Goal: Task Accomplishment & Management: Use online tool/utility

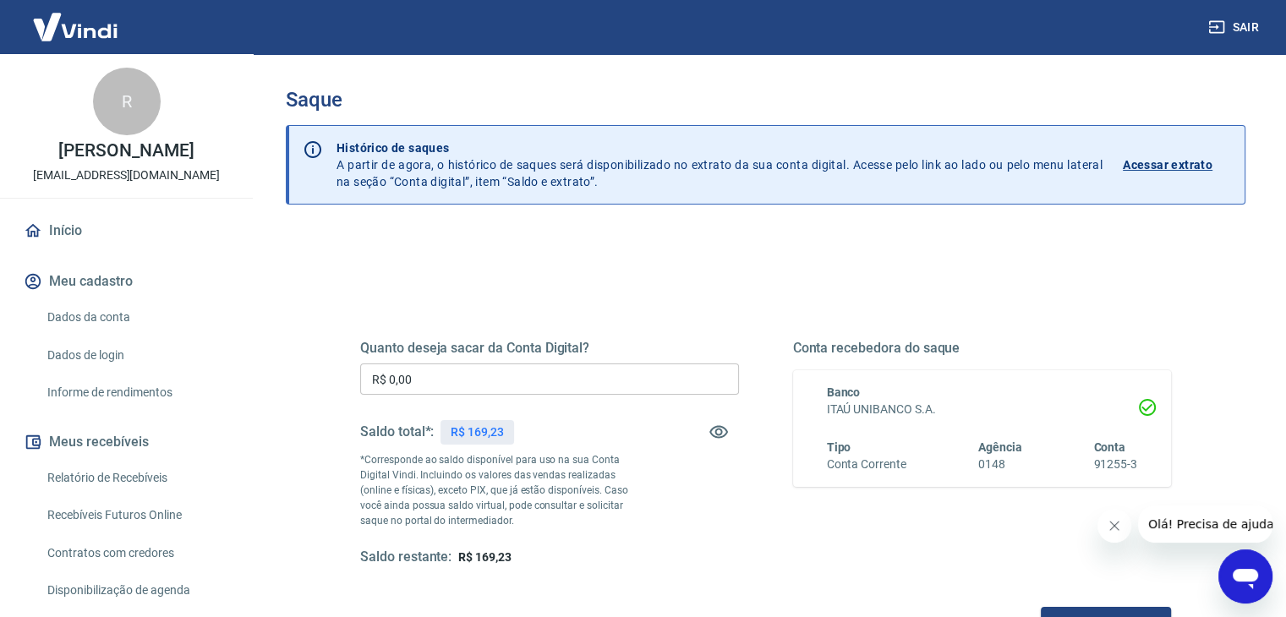
drag, startPoint x: 440, startPoint y: 384, endPoint x: 326, endPoint y: 375, distance: 114.5
click at [326, 375] on div "Quanto deseja sacar da Conta Digital? R$ 0,00 ​ Saldo total*: R$ 169,23 *Corres…" at bounding box center [766, 461] width 892 height 393
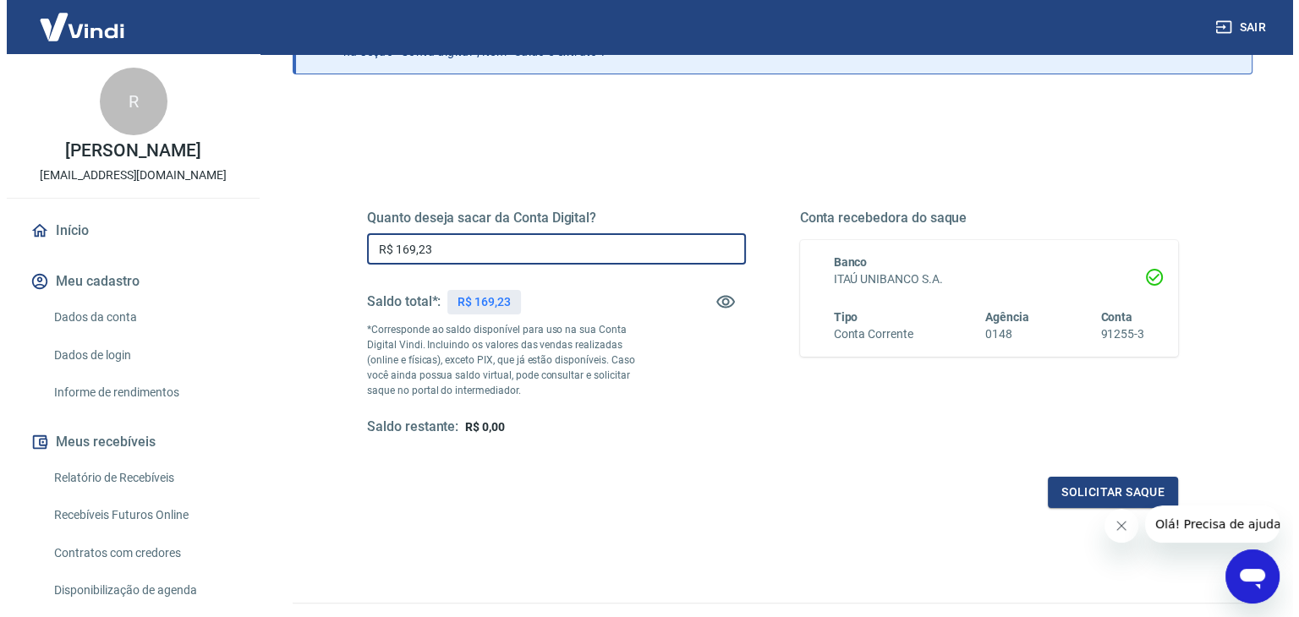
scroll to position [169, 0]
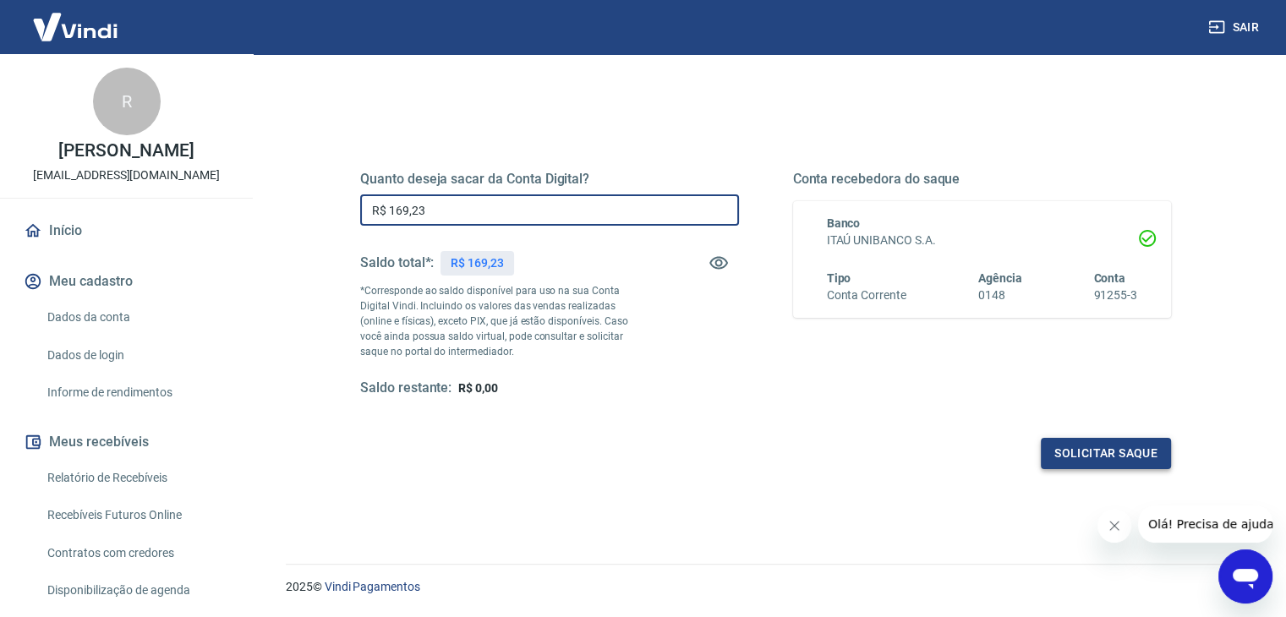
type input "R$ 169,23"
click at [1059, 457] on button "Solicitar saque" at bounding box center [1106, 453] width 130 height 31
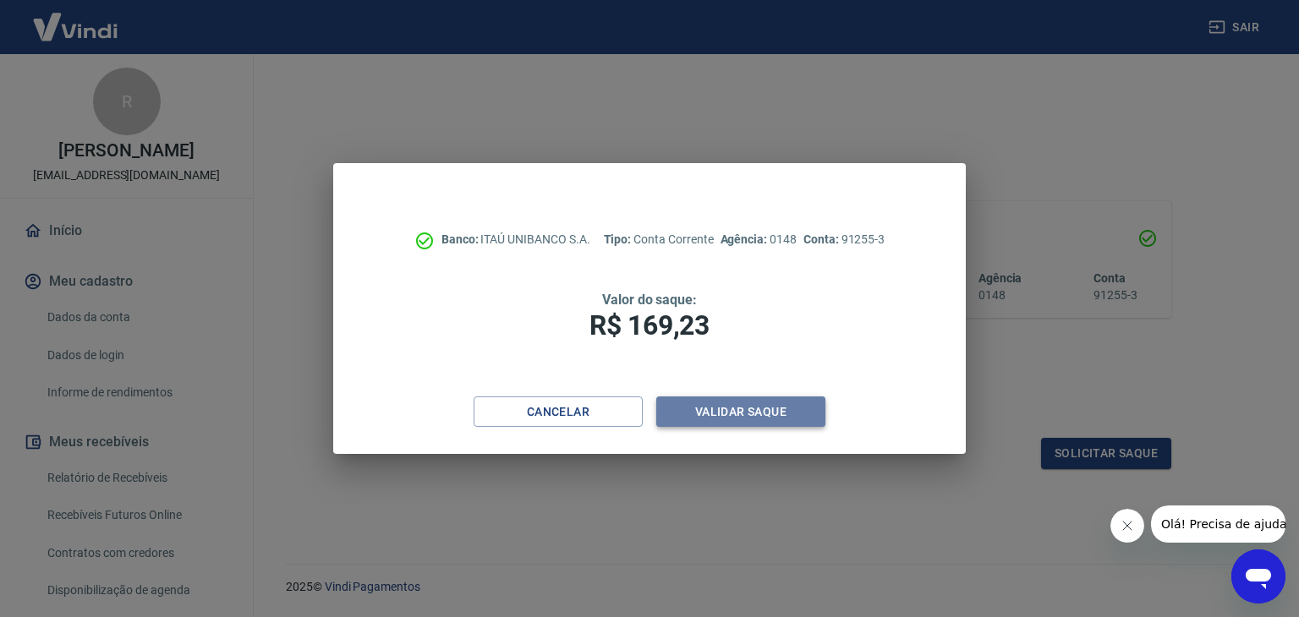
click at [794, 413] on button "Validar saque" at bounding box center [740, 412] width 169 height 31
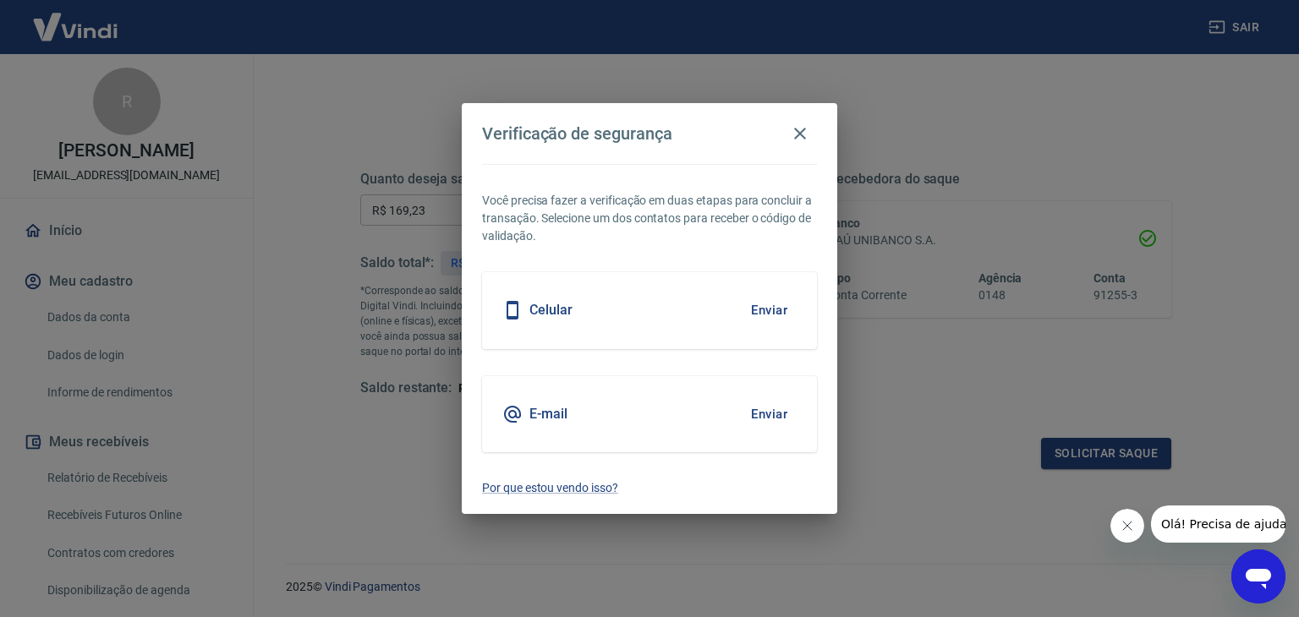
click at [752, 417] on button "Enviar" at bounding box center [769, 415] width 55 height 36
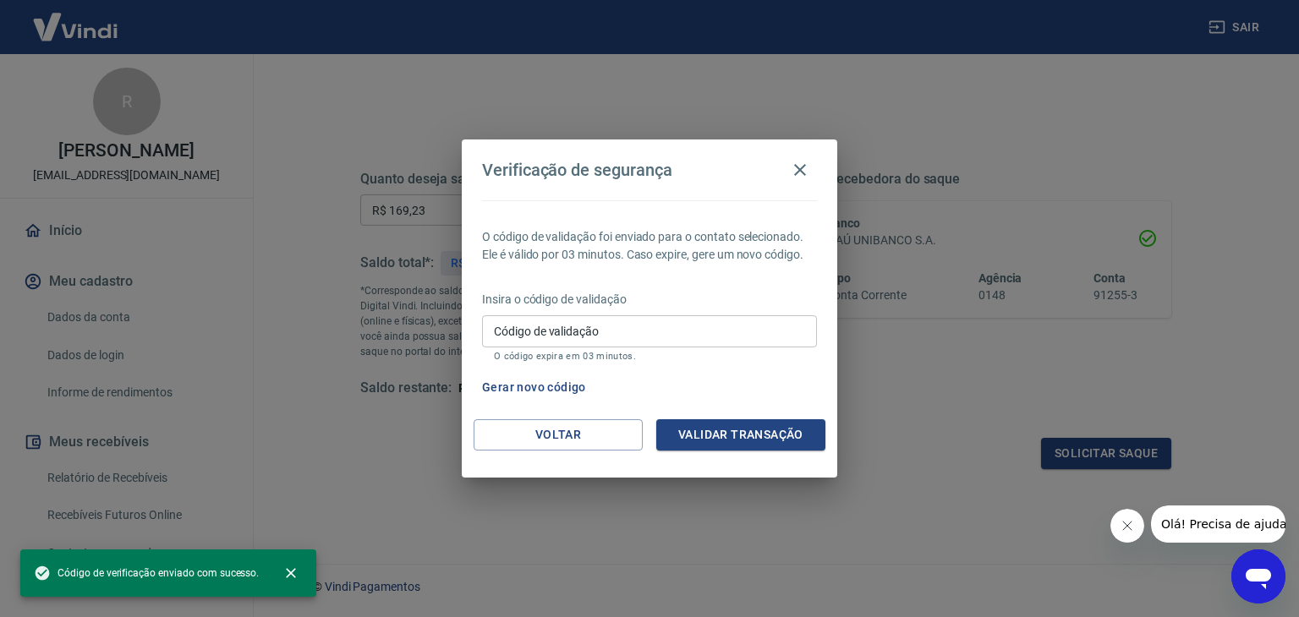
click at [581, 332] on input "Código de validação" at bounding box center [649, 330] width 335 height 31
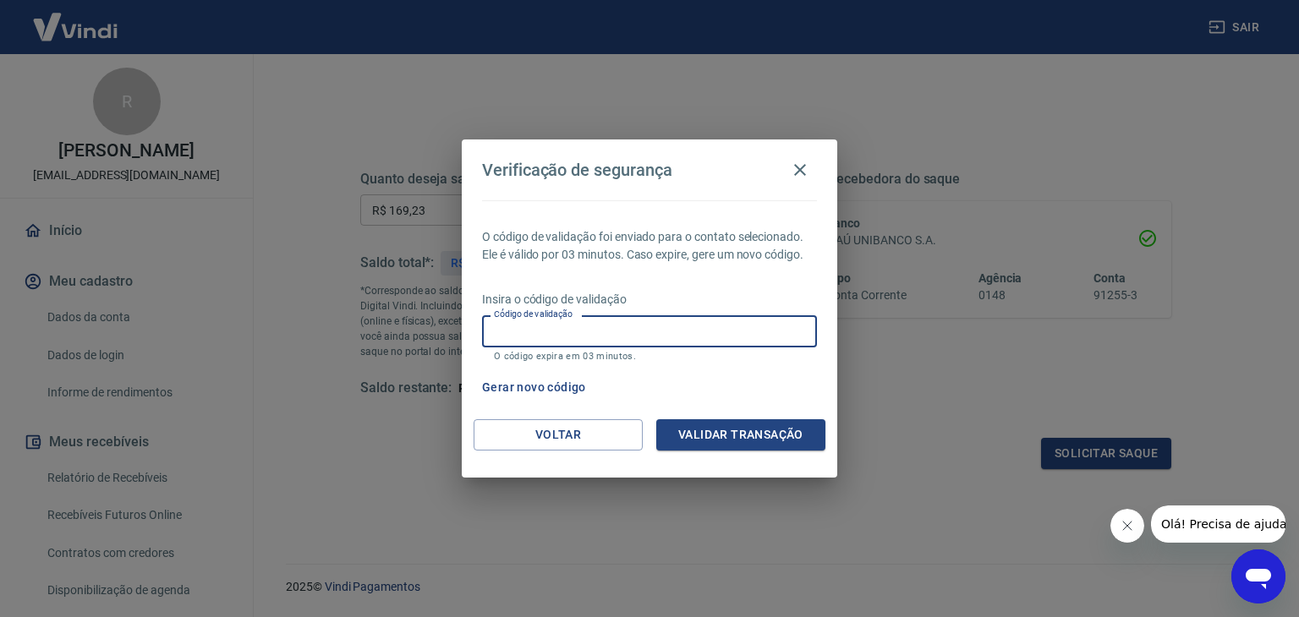
paste input "991229"
type input "991229"
click at [731, 441] on button "Validar transação" at bounding box center [740, 434] width 169 height 31
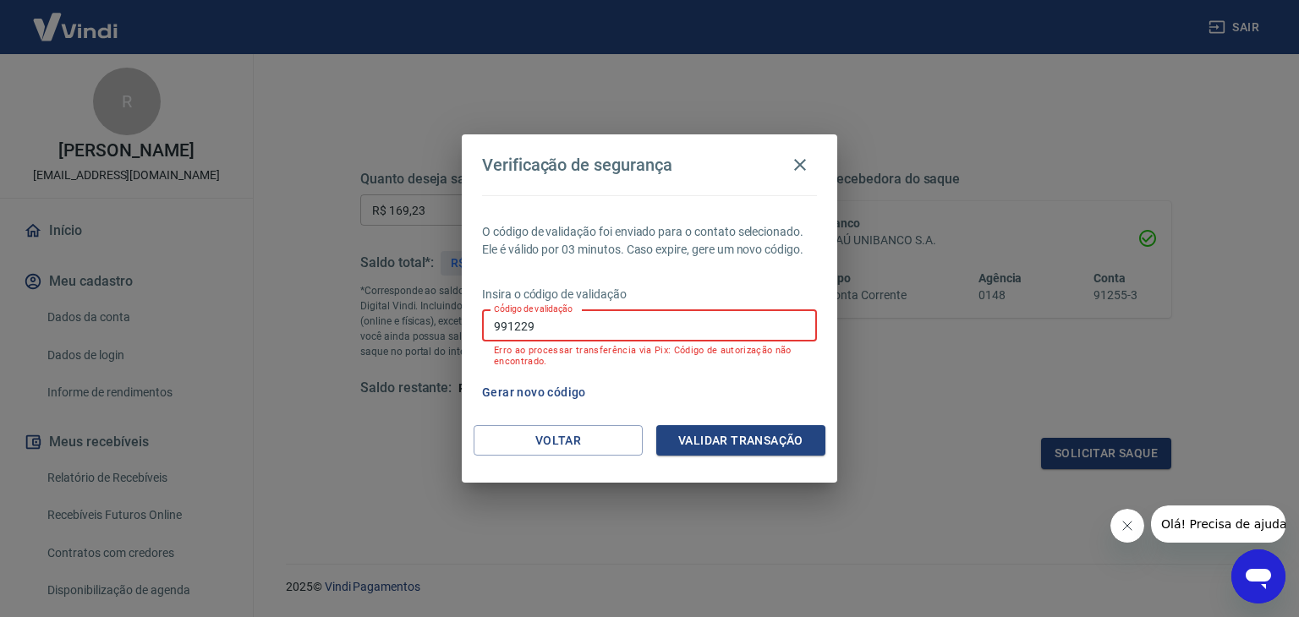
drag, startPoint x: 487, startPoint y: 325, endPoint x: 442, endPoint y: 325, distance: 44.8
click at [442, 325] on div "Verificação de segurança O código de validação foi enviado para o contato selec…" at bounding box center [649, 308] width 1299 height 617
click at [547, 446] on button "Voltar" at bounding box center [557, 440] width 169 height 31
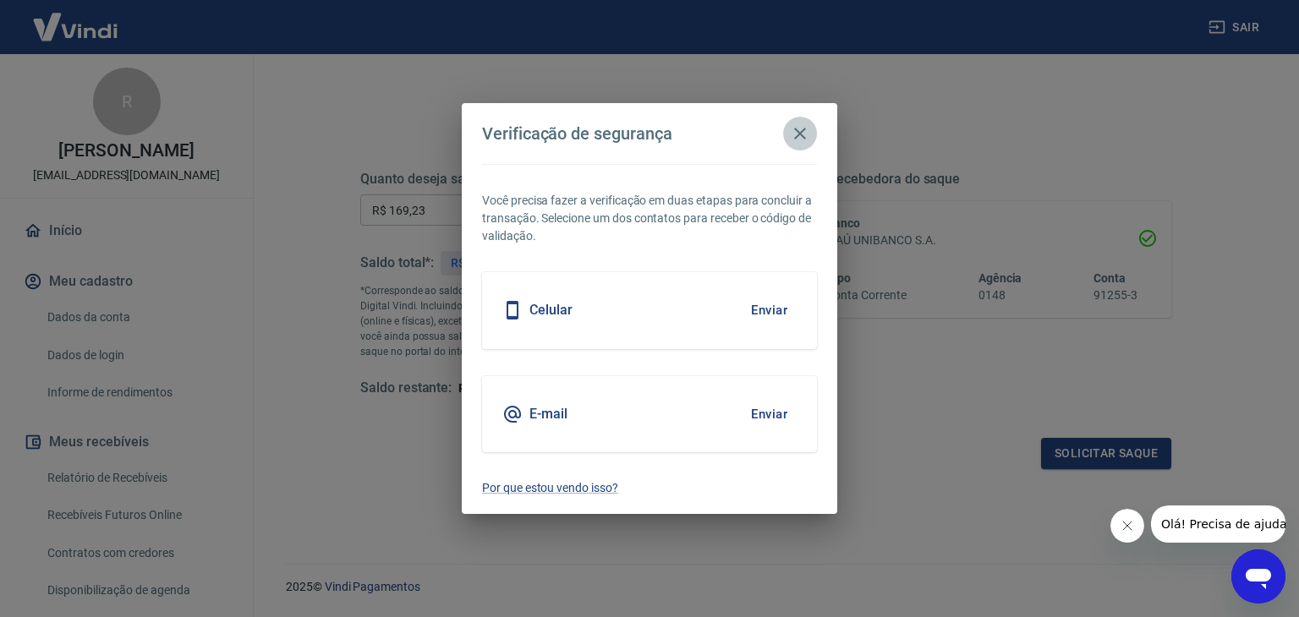
click at [802, 117] on button "button" at bounding box center [800, 134] width 34 height 34
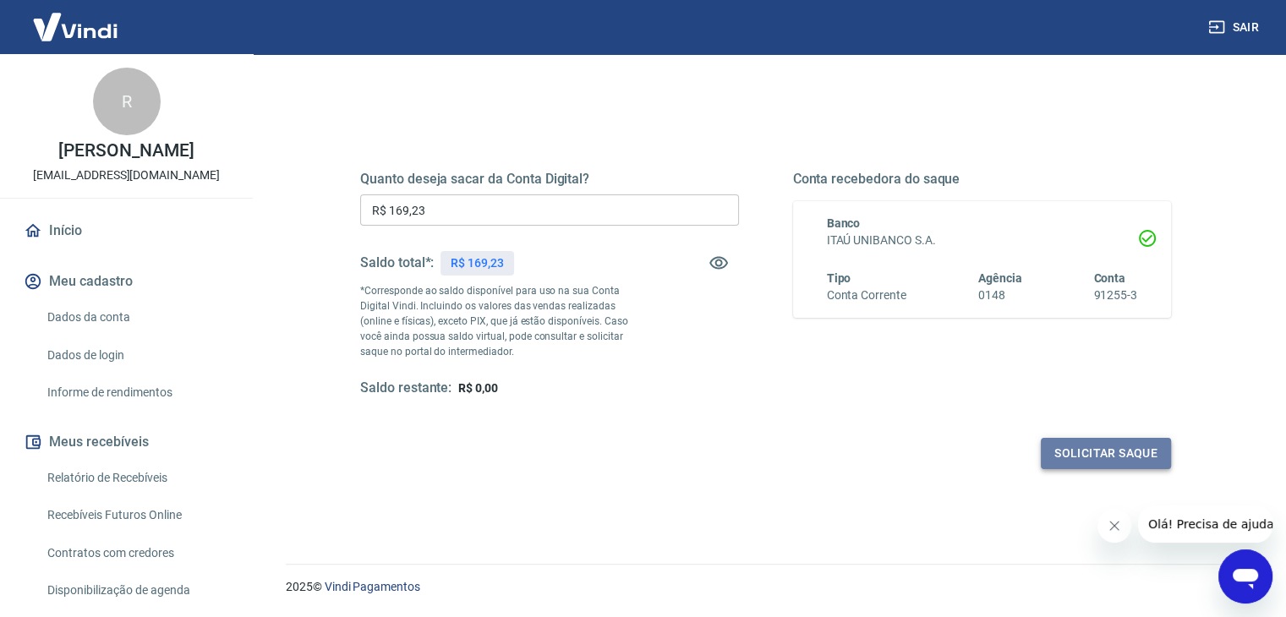
click at [1075, 462] on button "Solicitar saque" at bounding box center [1106, 453] width 130 height 31
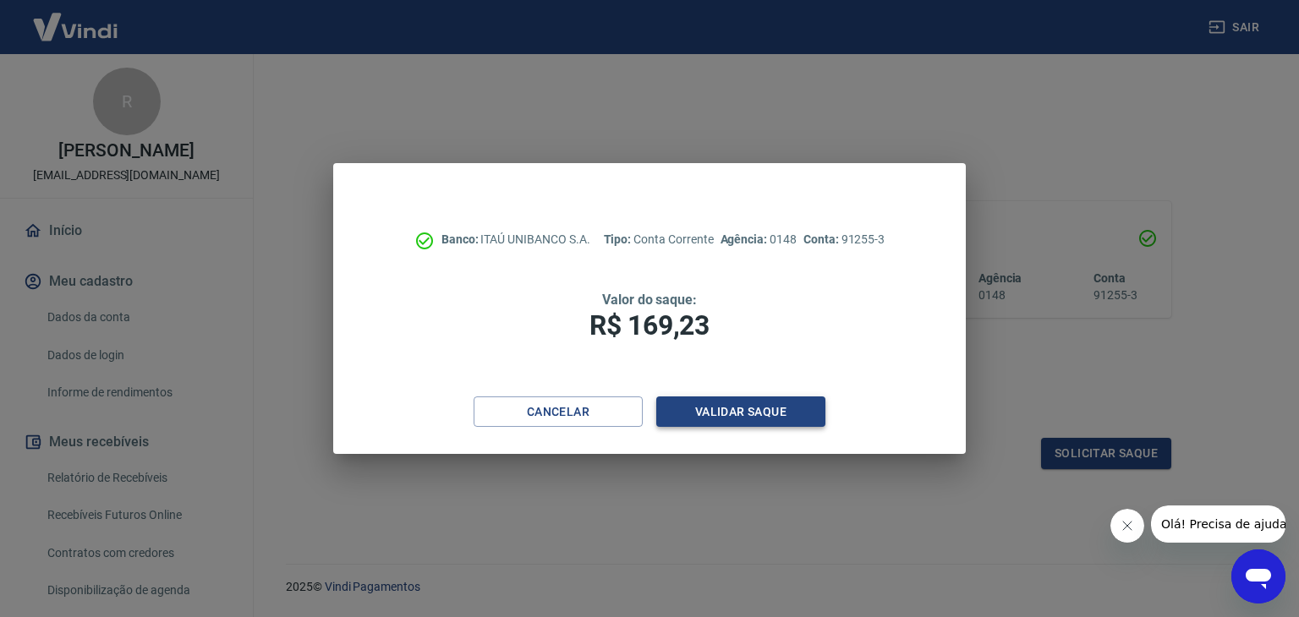
click at [758, 410] on button "Validar saque" at bounding box center [740, 412] width 169 height 31
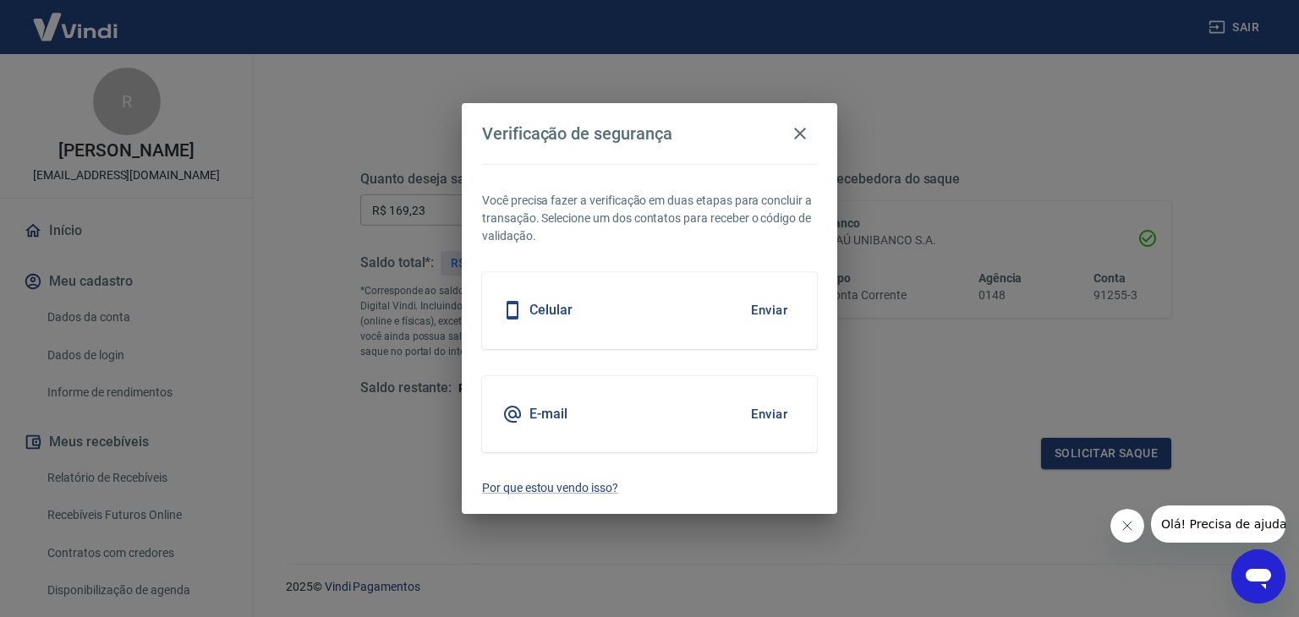
click at [785, 418] on button "Enviar" at bounding box center [769, 415] width 55 height 36
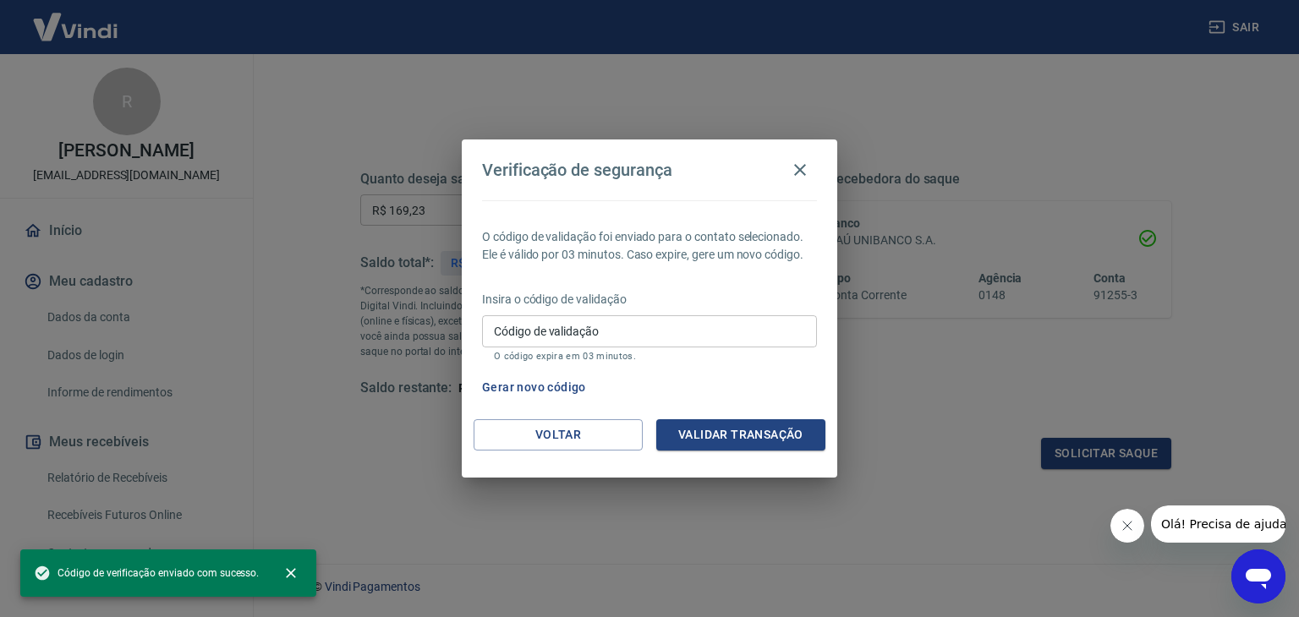
click at [594, 315] on div "Insira o código de validação Código de validação Código de validação O código e…" at bounding box center [649, 328] width 335 height 74
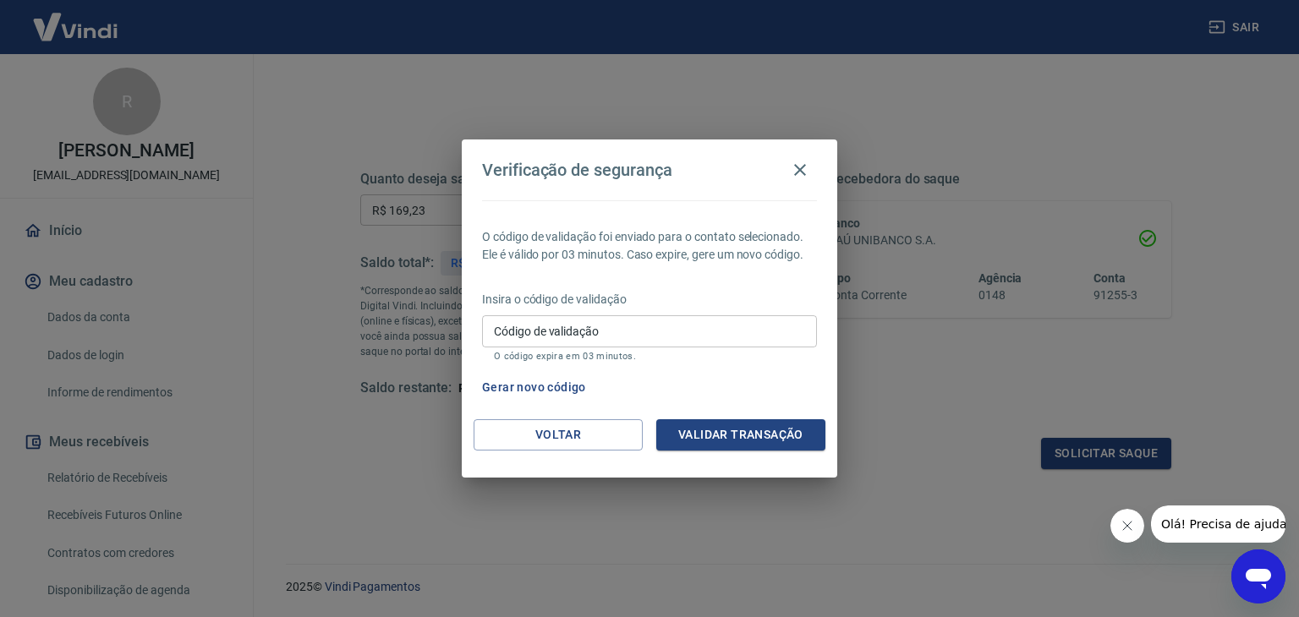
click at [602, 332] on input "Código de validação" at bounding box center [649, 330] width 335 height 31
paste input "351587"
type input "351587"
click at [713, 428] on button "Validar transação" at bounding box center [740, 434] width 169 height 31
